Goal: Find specific page/section: Find specific page/section

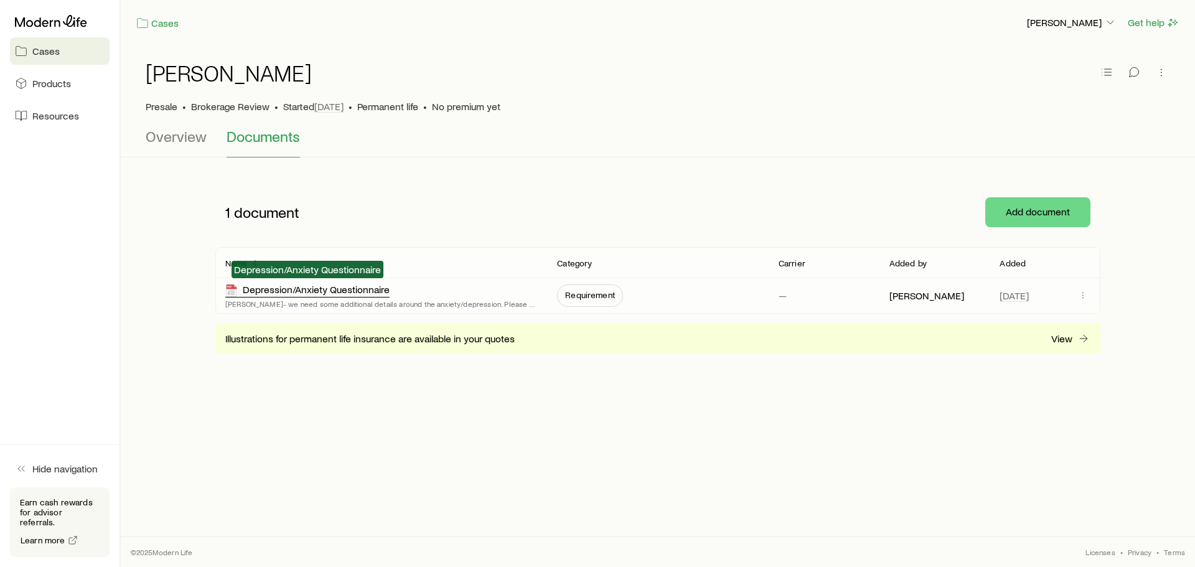
click at [350, 289] on div "Depression/Anxiety Questionnaire" at bounding box center [307, 290] width 164 height 14
click at [70, 21] on icon at bounding box center [51, 21] width 72 height 12
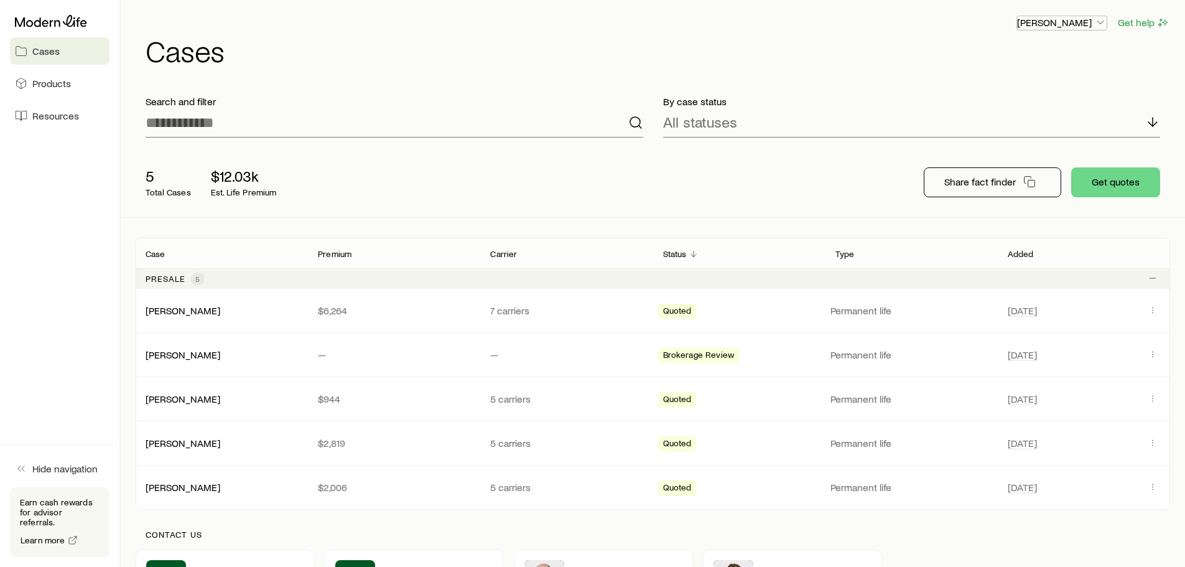
click at [1071, 18] on p "[PERSON_NAME]" at bounding box center [1062, 22] width 90 height 12
click at [1066, 63] on link "Licenses and contracts" at bounding box center [1033, 56] width 139 height 22
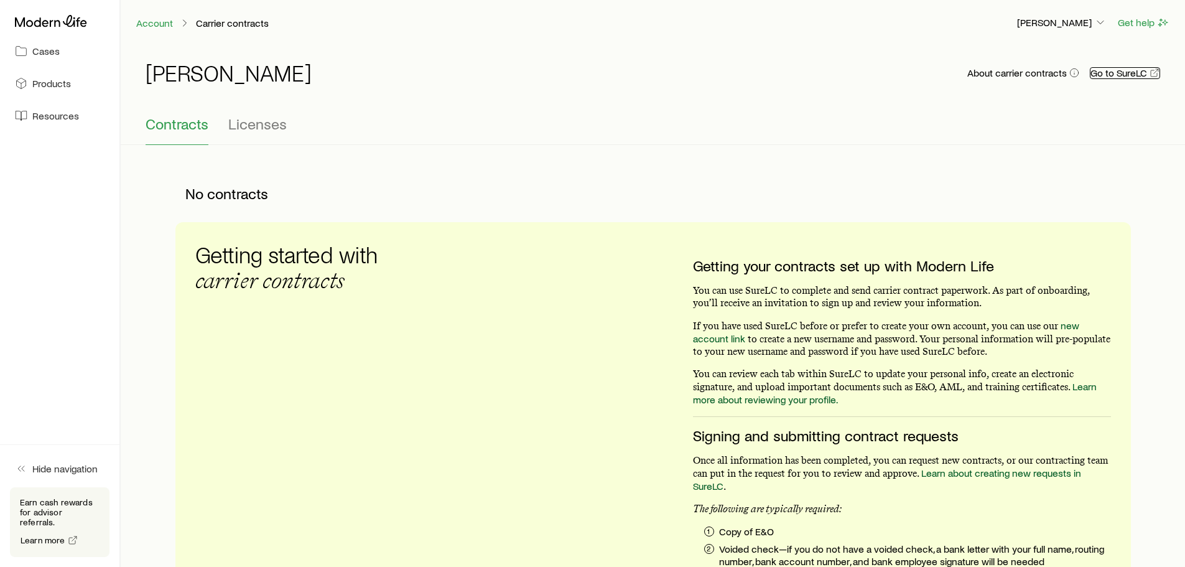
click at [1111, 73] on link "Go to SureLC" at bounding box center [1125, 73] width 70 height 12
